Goal: Transaction & Acquisition: Download file/media

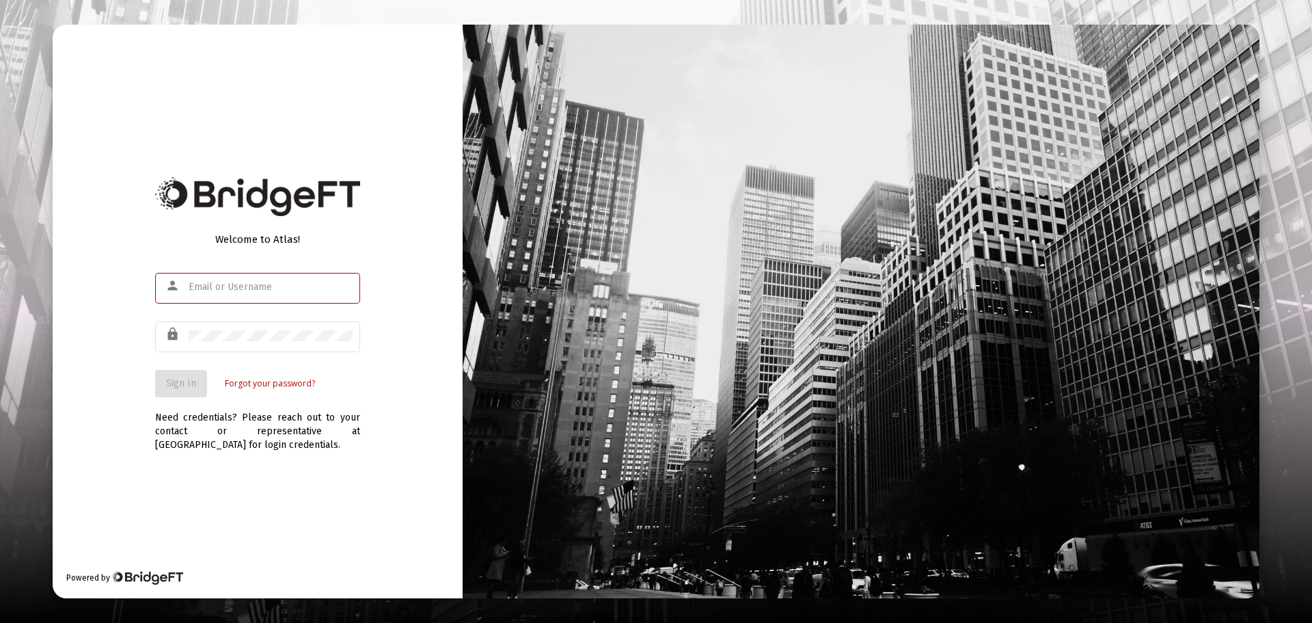
type input "[EMAIL_ADDRESS][DOMAIN_NAME]"
drag, startPoint x: 78, startPoint y: 392, endPoint x: 96, endPoint y: 387, distance: 18.4
click at [90, 388] on div "Welcome to Atlas! person [EMAIL_ADDRESS][DOMAIN_NAME] lock Sign In Forgot your …" at bounding box center [258, 311] width 410 height 573
drag, startPoint x: 153, startPoint y: 382, endPoint x: 163, endPoint y: 383, distance: 9.6
click at [161, 383] on div "Welcome to Atlas! person [EMAIL_ADDRESS][DOMAIN_NAME] lock Sign In Forgot your …" at bounding box center [258, 311] width 410 height 573
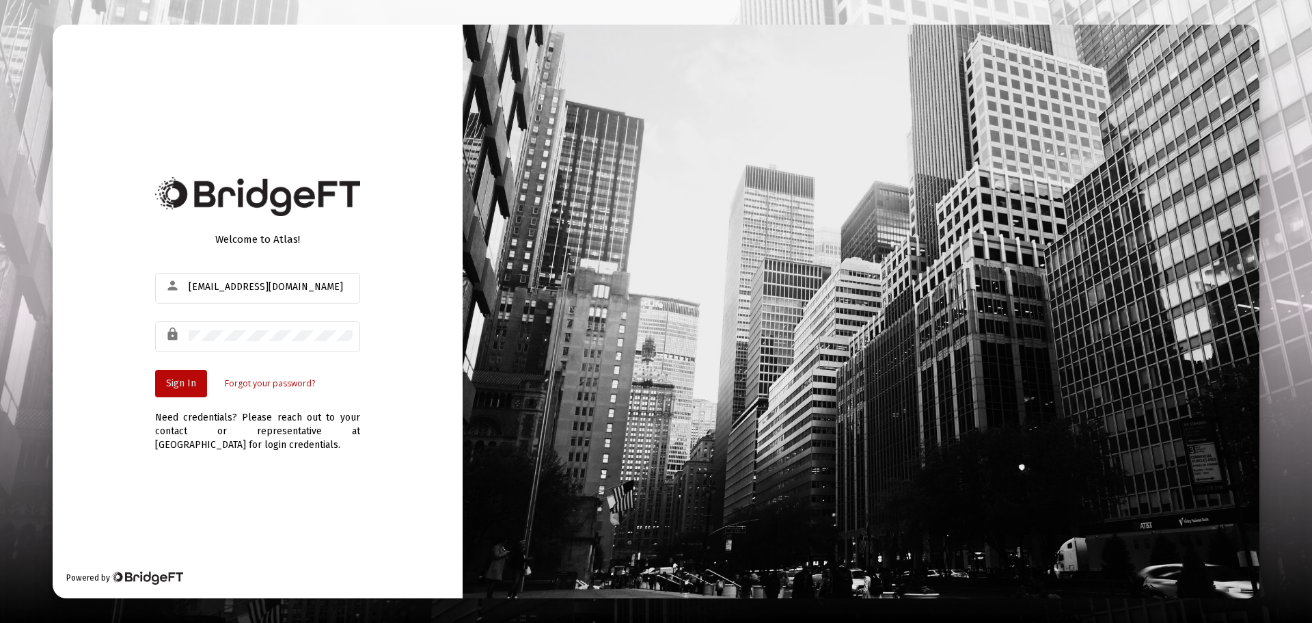
click at [167, 385] on span "Sign In" at bounding box center [181, 383] width 30 height 12
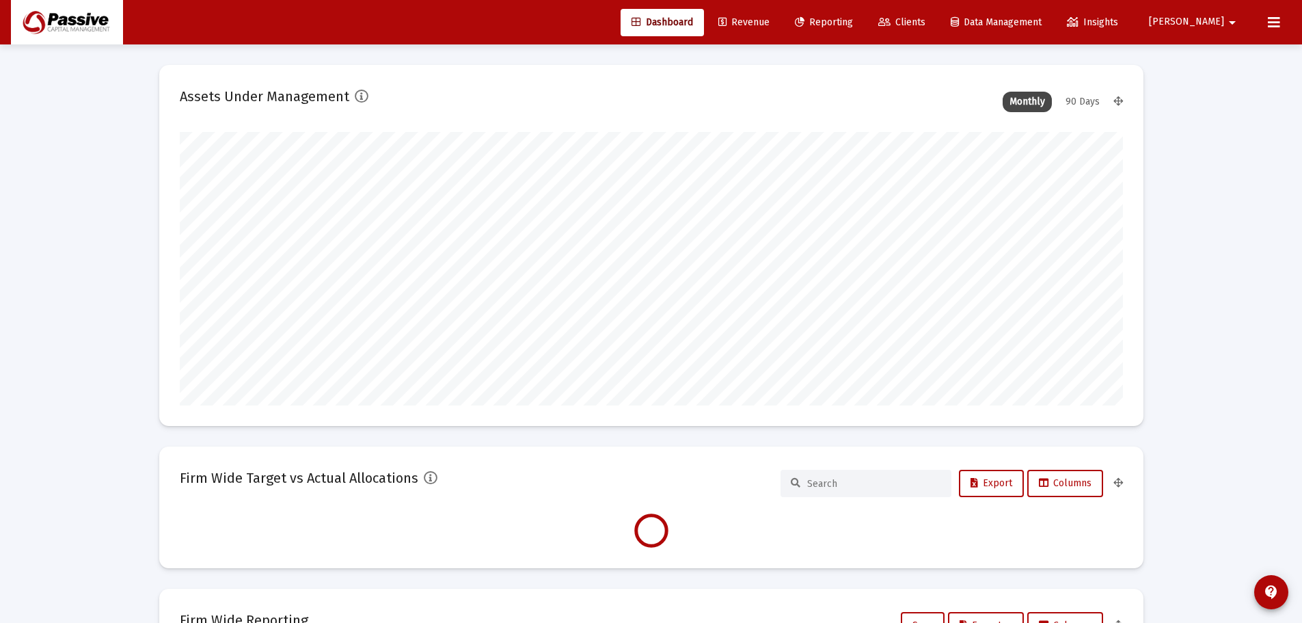
scroll to position [273, 943]
type input "[DATE]"
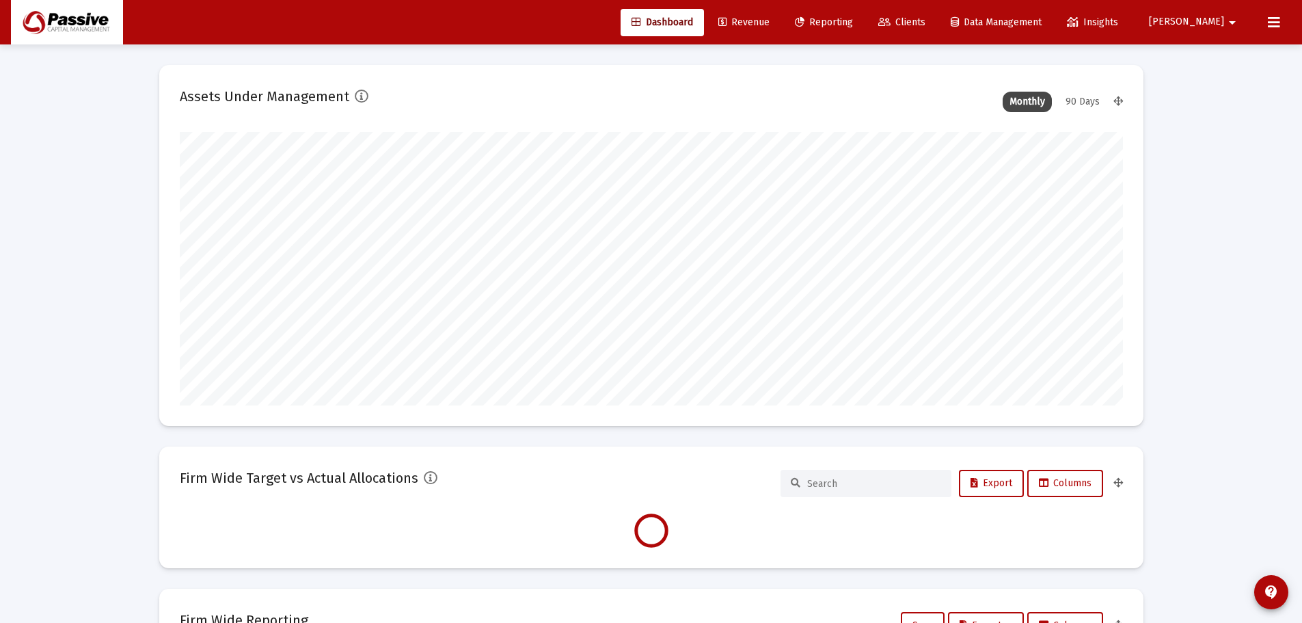
click at [925, 21] on span "Clients" at bounding box center [901, 22] width 47 height 12
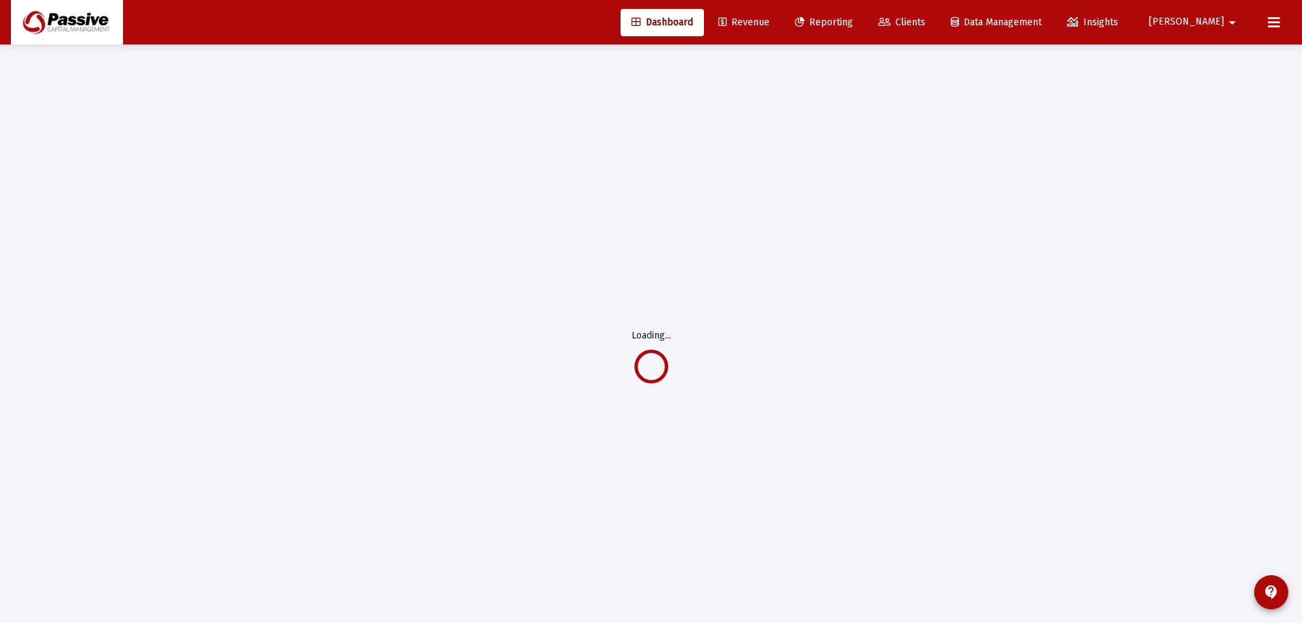
click at [853, 21] on span "Reporting" at bounding box center [824, 22] width 58 height 12
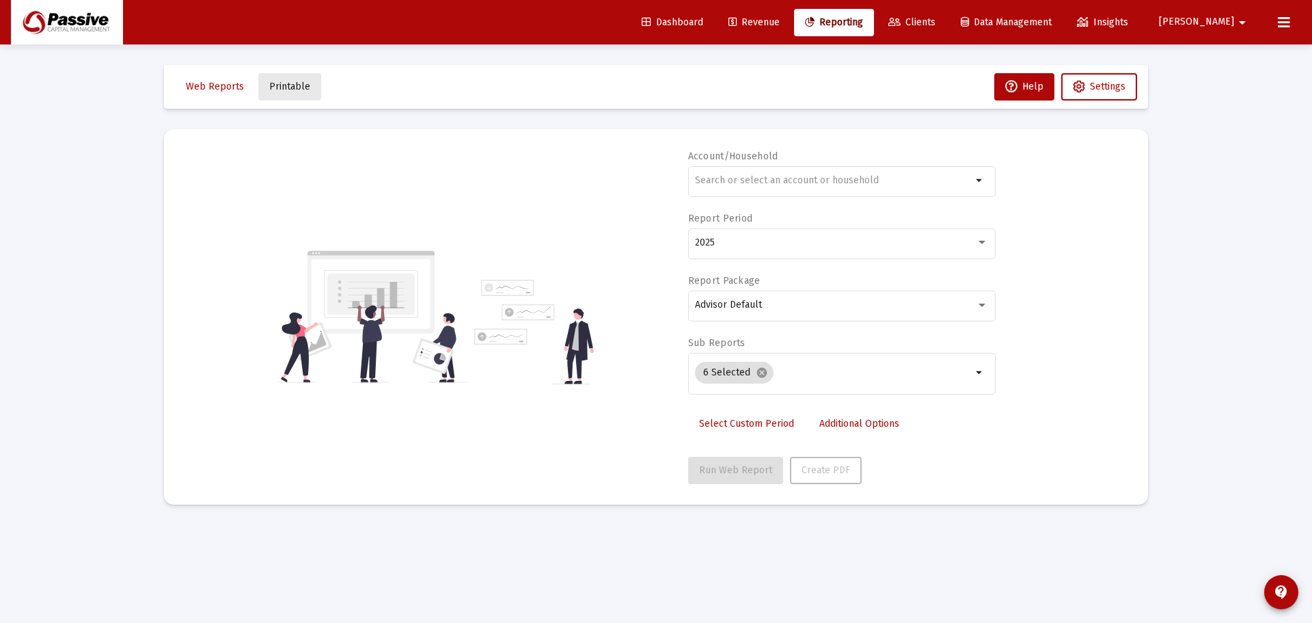
click at [294, 87] on span "Printable" at bounding box center [289, 87] width 41 height 12
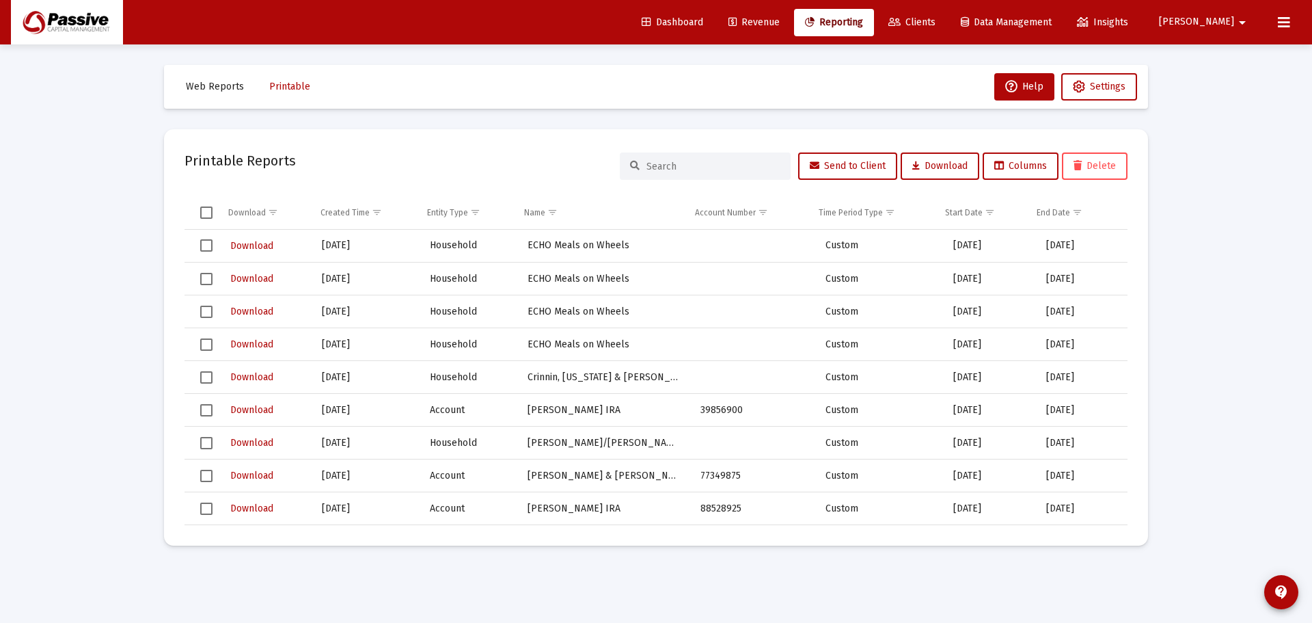
click at [704, 165] on input at bounding box center [714, 167] width 134 height 12
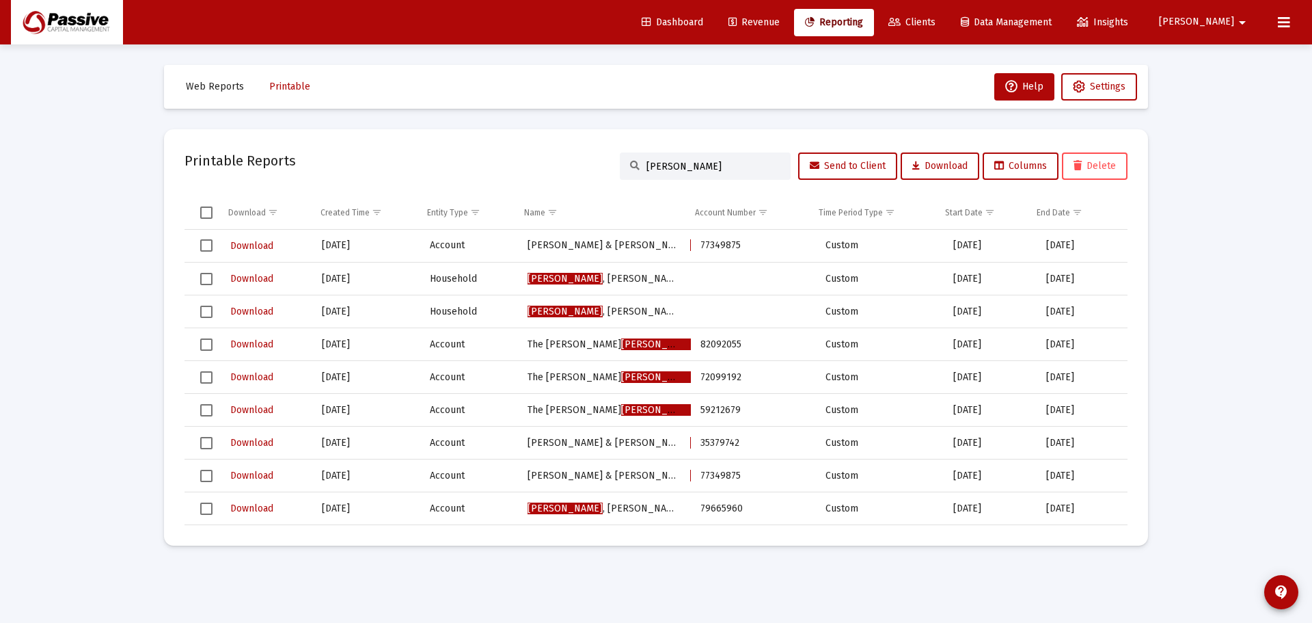
type input "[PERSON_NAME]"
click at [249, 277] on span "Download" at bounding box center [251, 279] width 43 height 12
